Goal: Information Seeking & Learning: Find specific fact

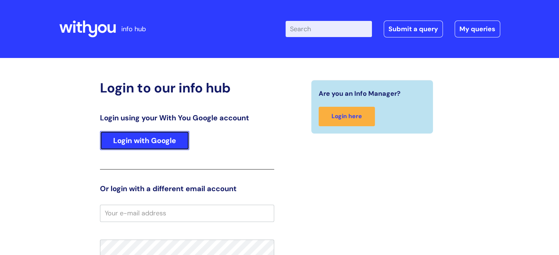
click at [142, 141] on link "Login with Google" at bounding box center [144, 140] width 89 height 19
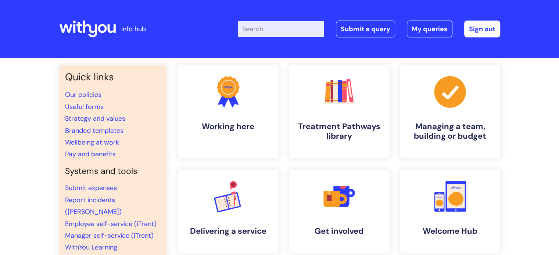
click at [275, 25] on input "Enter your search term here..." at bounding box center [281, 29] width 86 height 16
type input "EAp"
click button "Search" at bounding box center [0, 0] width 0 height 0
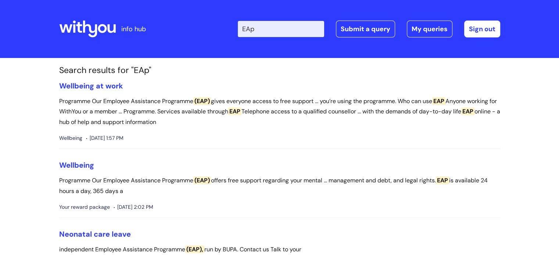
click at [275, 25] on input "EAp" at bounding box center [281, 29] width 86 height 16
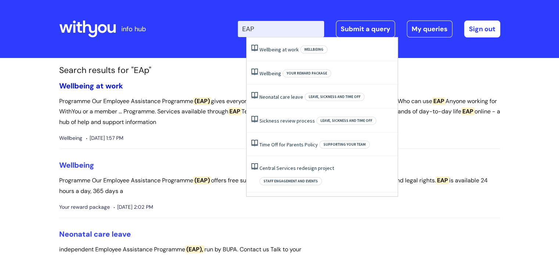
type input "EAP"
click at [97, 86] on link "Wellbeing at work" at bounding box center [91, 86] width 64 height 10
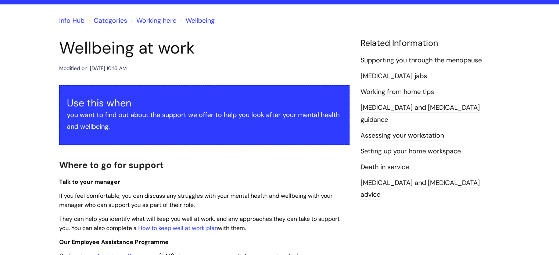
scroll to position [110, 0]
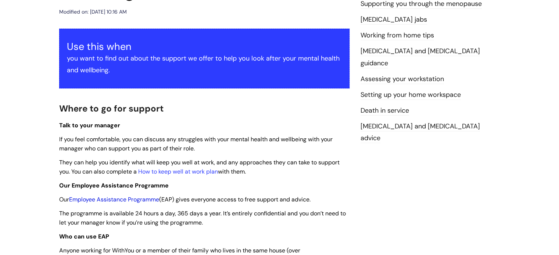
click at [141, 201] on link "Employee Assistance Programme" at bounding box center [114, 200] width 90 height 8
